Goal: Information Seeking & Learning: Learn about a topic

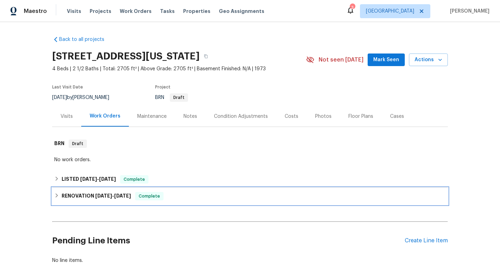
click at [57, 195] on icon at bounding box center [56, 195] width 5 height 5
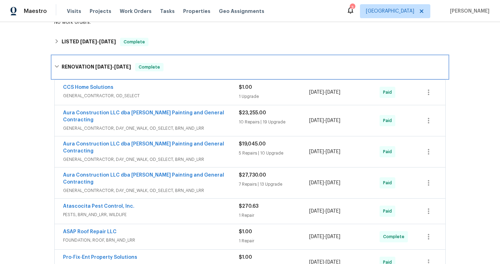
scroll to position [140, 0]
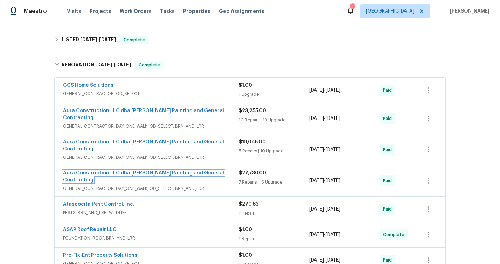
click at [191, 171] on link "Aura Construction LLC dba [PERSON_NAME] Painting and General Contracting" at bounding box center [143, 177] width 161 height 12
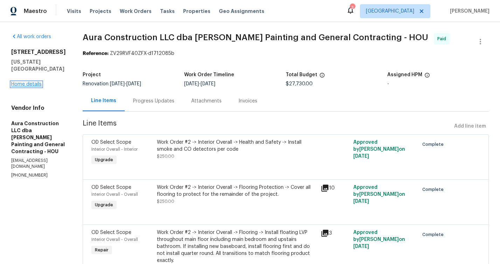
click at [31, 87] on link "Home details" at bounding box center [26, 84] width 30 height 5
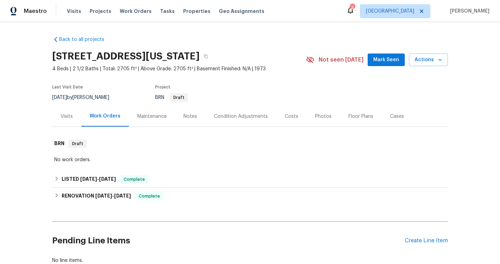
click at [108, 114] on div "Work Orders" at bounding box center [105, 116] width 31 height 7
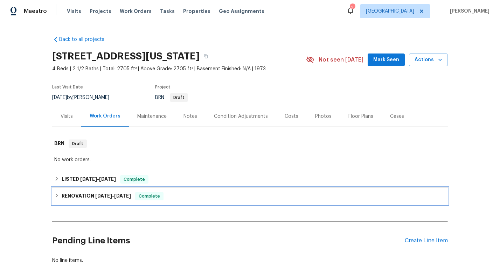
click at [58, 195] on icon at bounding box center [56, 195] width 5 height 5
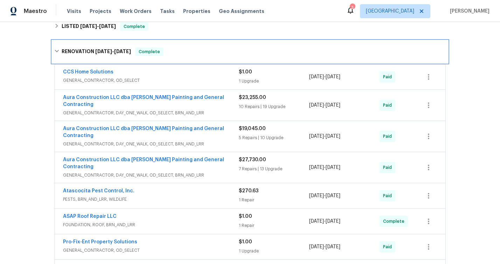
scroll to position [155, 0]
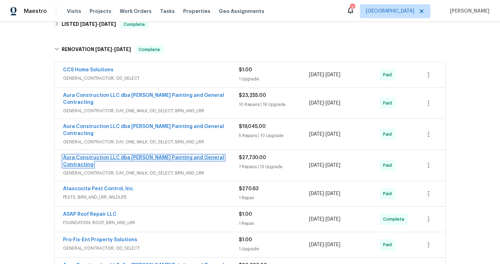
click at [148, 155] on link "Aura Construction LLC dba [PERSON_NAME] Painting and General Contracting" at bounding box center [143, 161] width 161 height 12
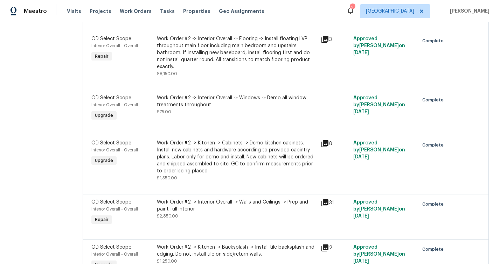
scroll to position [201, 0]
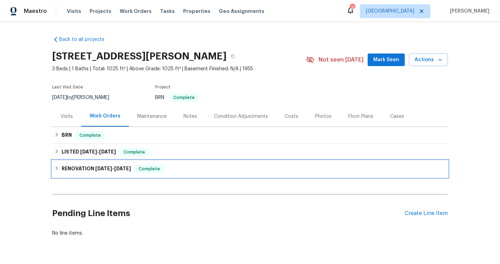
click at [81, 167] on h6 "RENOVATION [DATE] - [DATE]" at bounding box center [96, 169] width 69 height 8
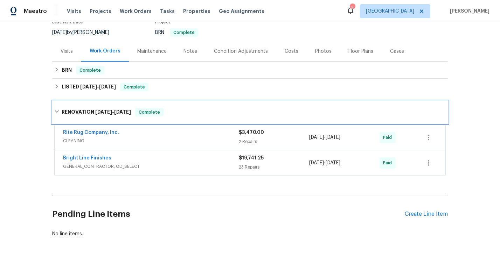
scroll to position [69, 0]
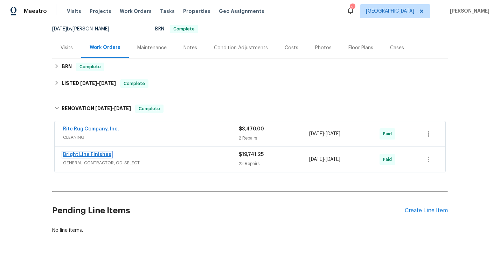
click at [101, 154] on link "Bright Line Finishes" at bounding box center [87, 154] width 48 height 5
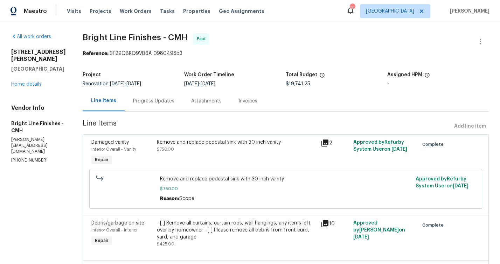
scroll to position [545, 0]
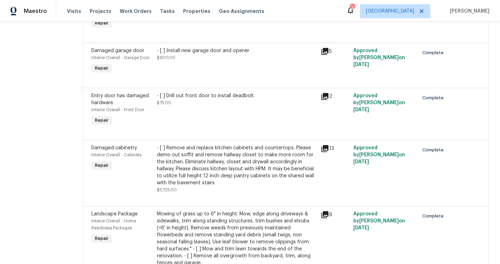
click at [323, 145] on icon at bounding box center [324, 148] width 7 height 7
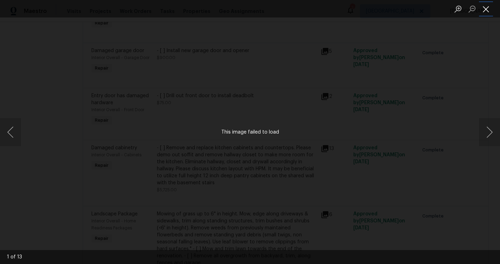
click at [485, 9] on button "Close lightbox" at bounding box center [486, 9] width 14 height 12
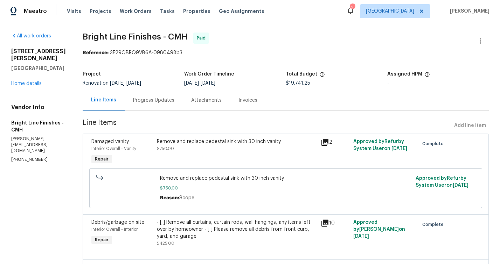
scroll to position [0, 0]
click at [32, 82] on link "Home details" at bounding box center [26, 84] width 30 height 5
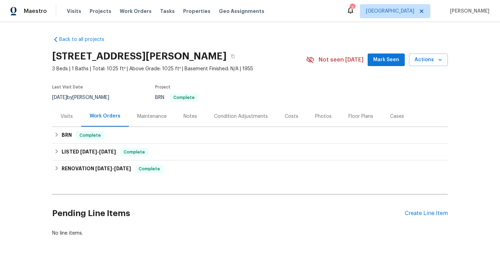
click at [325, 114] on div "Photos" at bounding box center [323, 116] width 16 height 7
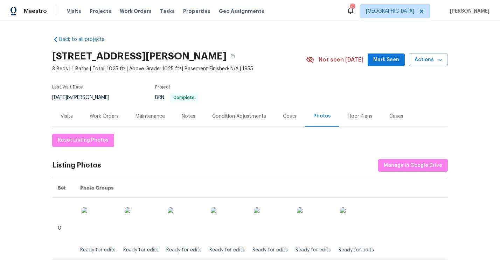
click at [76, 165] on div "Listing Photos" at bounding box center [76, 165] width 49 height 7
click at [113, 117] on div "Work Orders" at bounding box center [104, 116] width 29 height 7
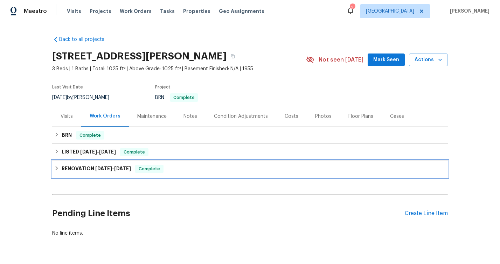
click at [89, 166] on h6 "RENOVATION 6/3/24 - 7/5/24" at bounding box center [96, 169] width 69 height 8
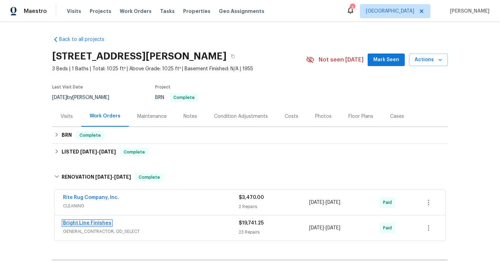
click at [91, 224] on link "Bright Line Finishes" at bounding box center [87, 223] width 48 height 5
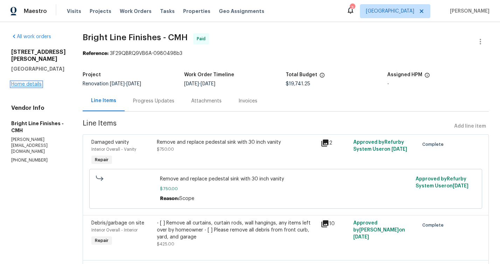
click at [27, 82] on link "Home details" at bounding box center [26, 84] width 30 height 5
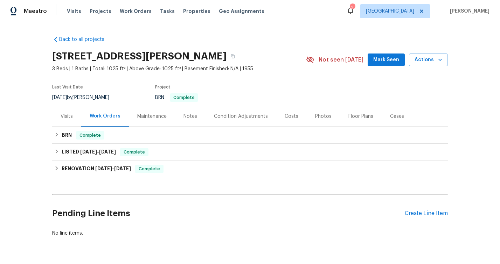
click at [363, 118] on div "Floor Plans" at bounding box center [360, 116] width 25 height 7
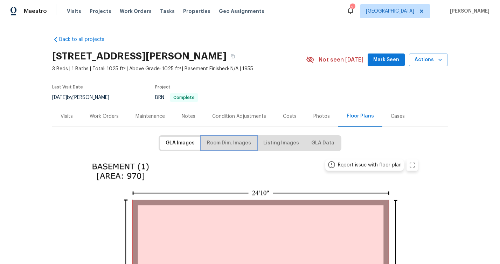
click at [226, 143] on span "Room Dim. Images" at bounding box center [229, 143] width 44 height 9
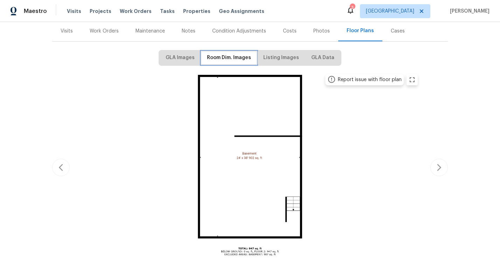
scroll to position [149, 0]
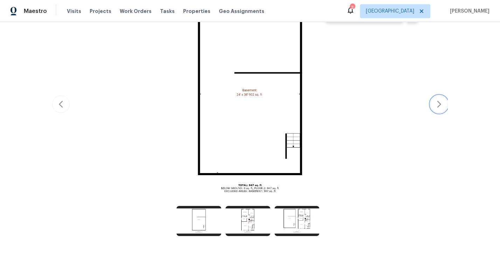
click at [439, 104] on icon "button" at bounding box center [439, 104] width 8 height 8
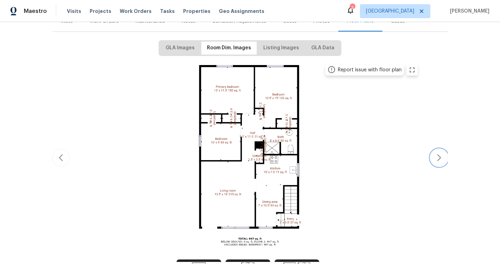
scroll to position [110, 0]
